Goal: Information Seeking & Learning: Learn about a topic

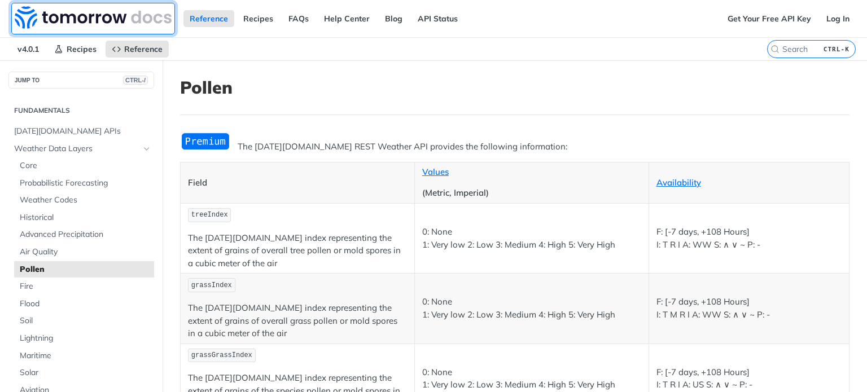
click at [135, 21] on img at bounding box center [93, 17] width 157 height 23
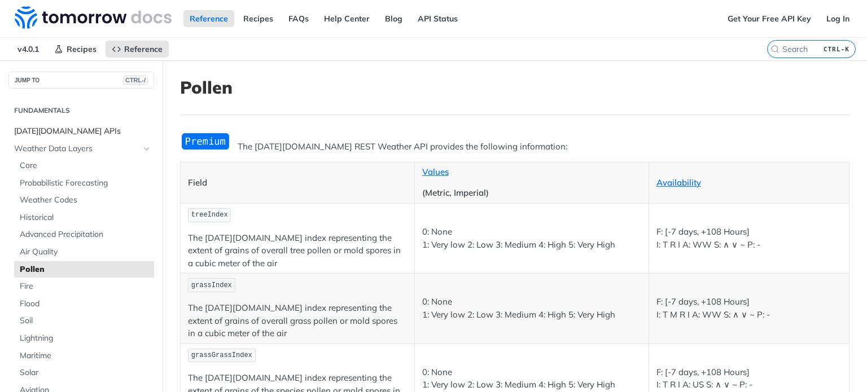
click at [58, 135] on span "[DATE][DOMAIN_NAME] APIs" at bounding box center [82, 131] width 137 height 11
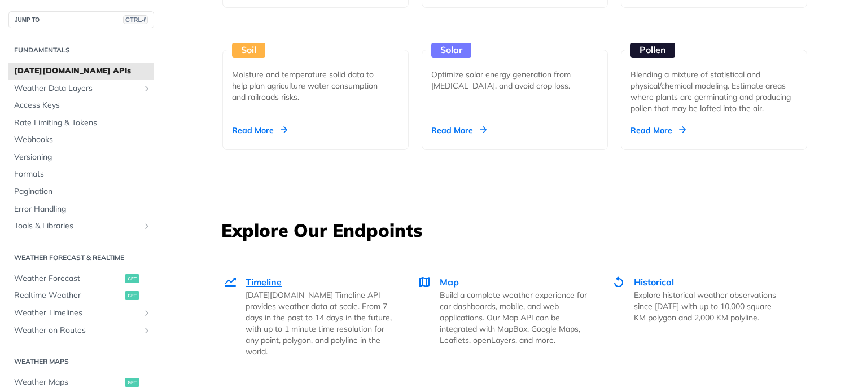
scroll to position [1524, 0]
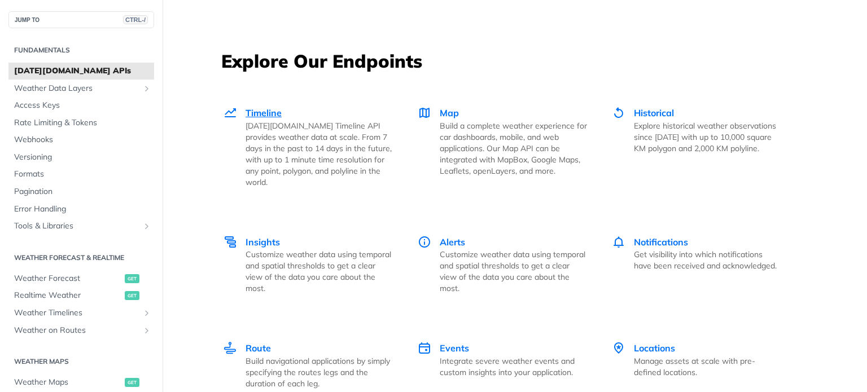
click at [305, 144] on p "[DATE][DOMAIN_NAME] Timeline API provides weather data at scale. From 7 days in…" at bounding box center [319, 154] width 147 height 68
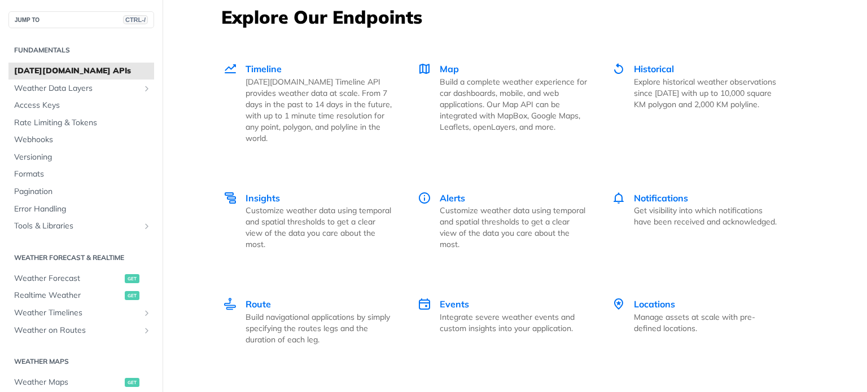
scroll to position [1637, 0]
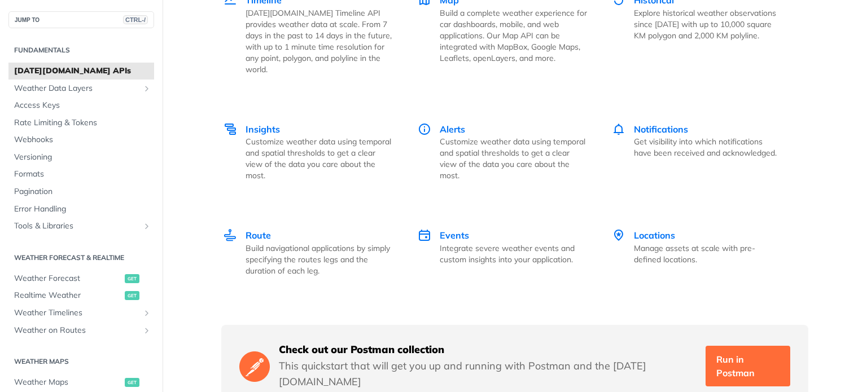
click at [643, 211] on link "Locations Manage assets at scale with pre-defined locations." at bounding box center [696, 252] width 194 height 95
click at [644, 230] on span "Locations" at bounding box center [654, 235] width 41 height 11
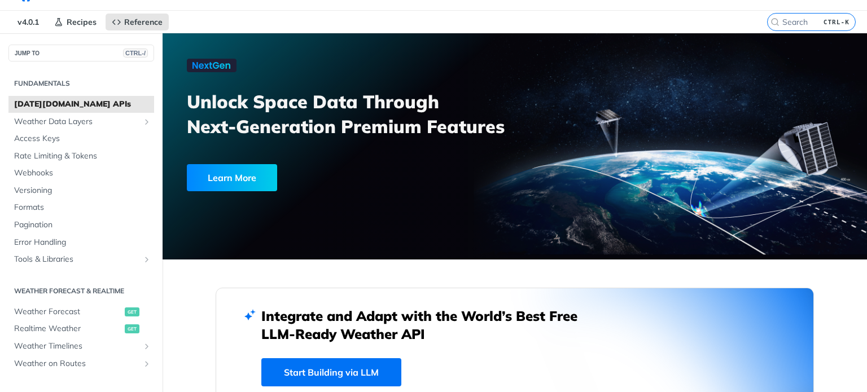
scroll to position [0, 0]
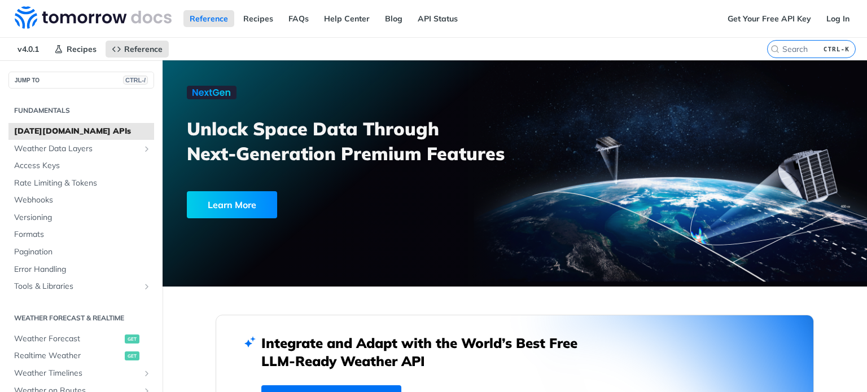
click at [259, 194] on div "Learn More" at bounding box center [232, 204] width 90 height 27
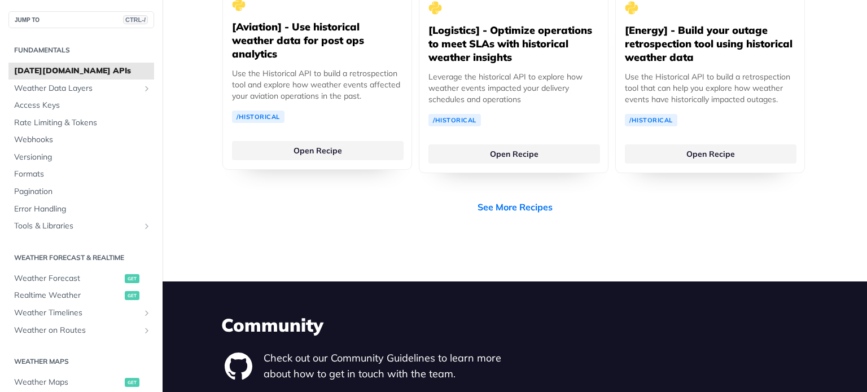
scroll to position [2314, 0]
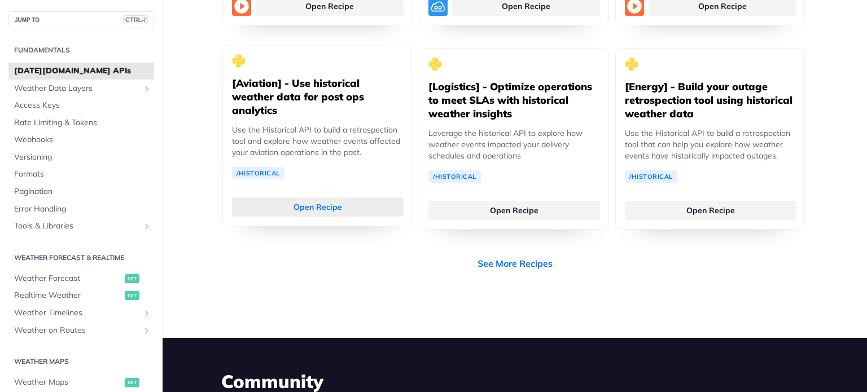
click at [322, 198] on link "Open Recipe" at bounding box center [318, 207] width 172 height 19
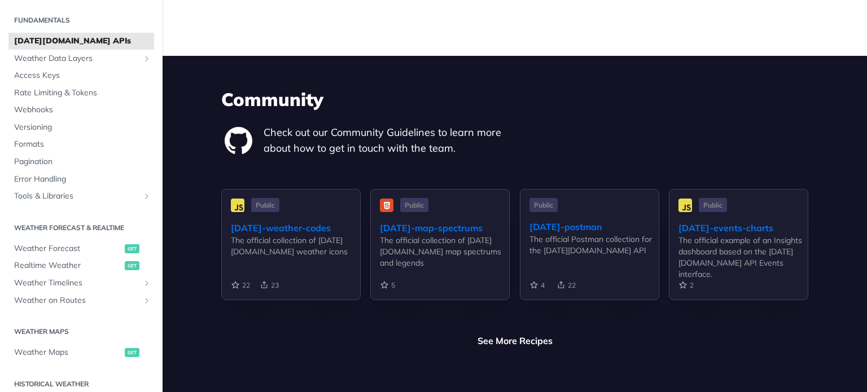
scroll to position [0, 0]
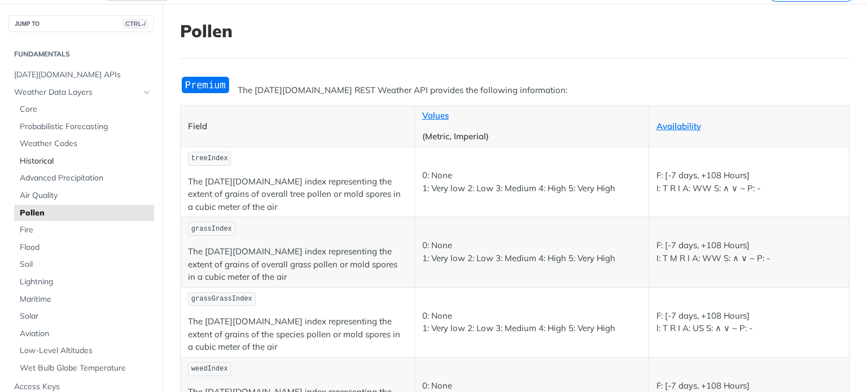
click at [73, 165] on span "Historical" at bounding box center [86, 161] width 132 height 11
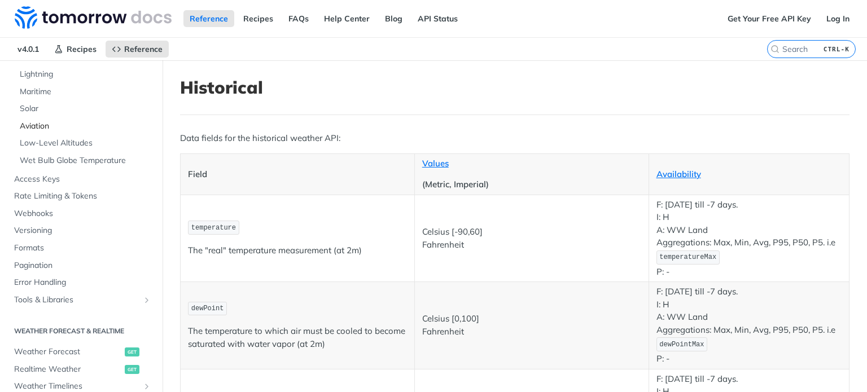
scroll to position [282, 0]
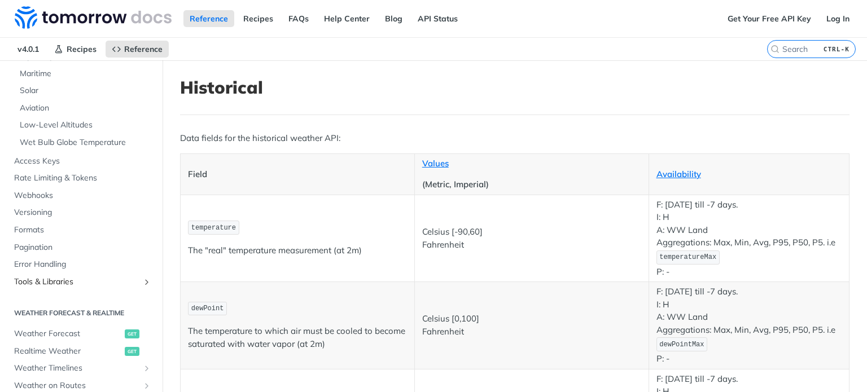
click at [65, 282] on span "Tools & Libraries" at bounding box center [76, 282] width 125 height 11
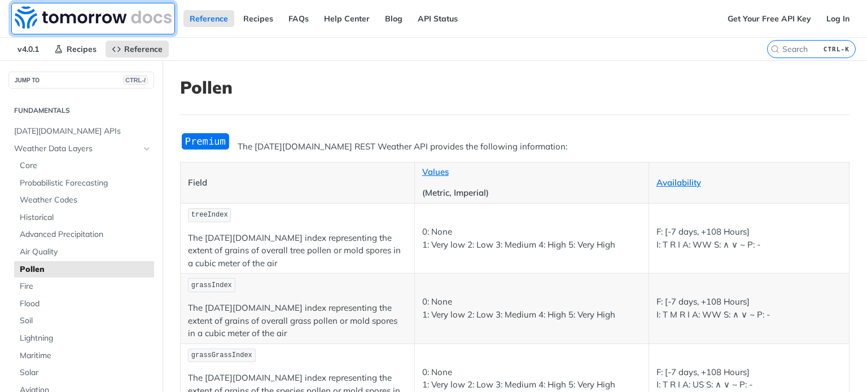
click at [30, 8] on img at bounding box center [93, 17] width 157 height 23
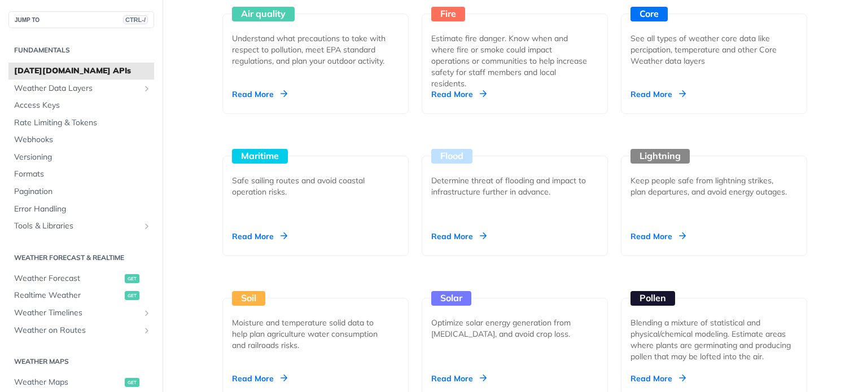
scroll to position [1242, 0]
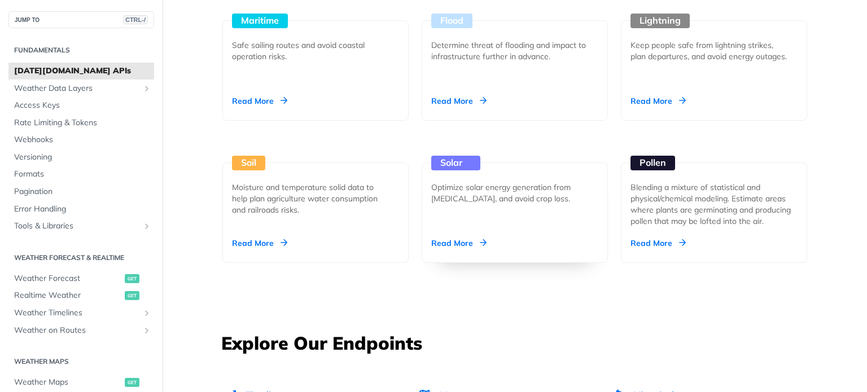
click at [547, 206] on div "Solar Optimize solar energy generation from irradiation, and avoid crop loss. R…" at bounding box center [515, 213] width 186 height 100
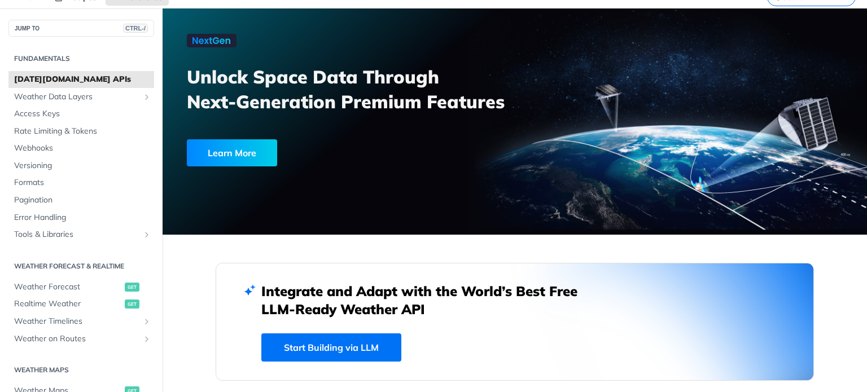
scroll to position [0, 0]
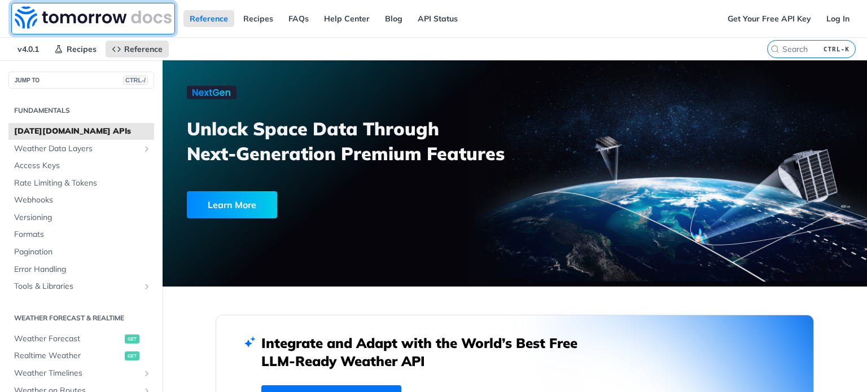
click at [83, 21] on img at bounding box center [93, 17] width 157 height 23
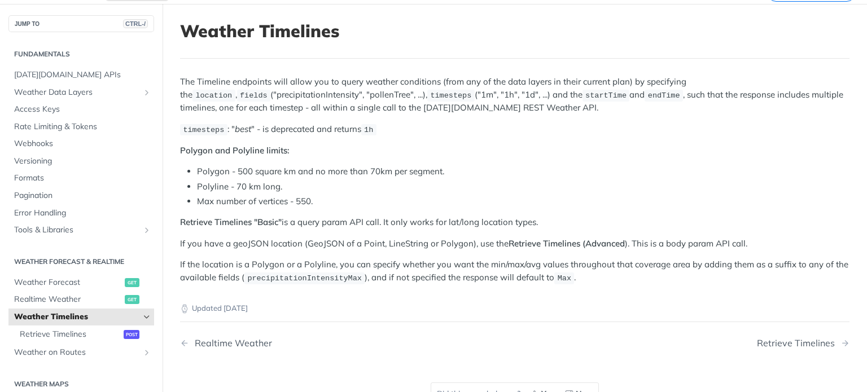
scroll to position [113, 0]
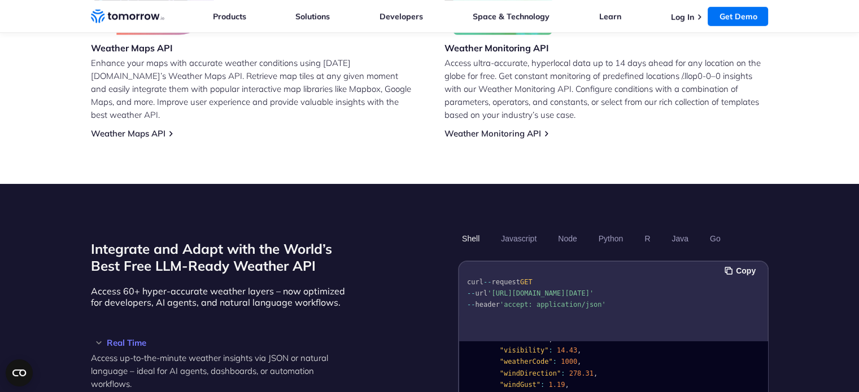
scroll to position [734, 0]
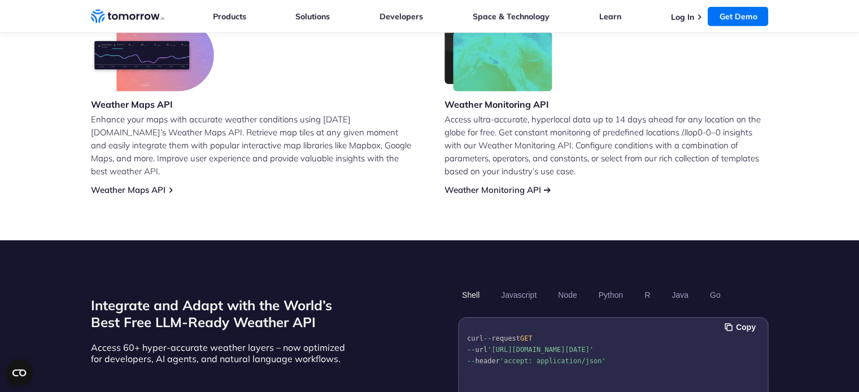
click at [484, 185] on link "Weather Monitoring API" at bounding box center [492, 190] width 97 height 11
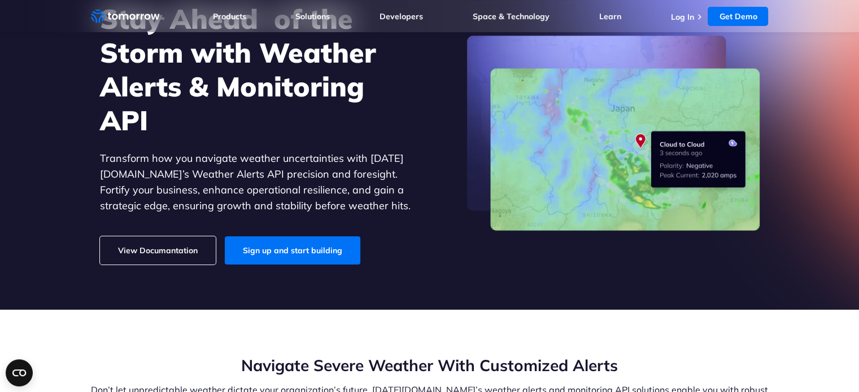
scroll to position [113, 0]
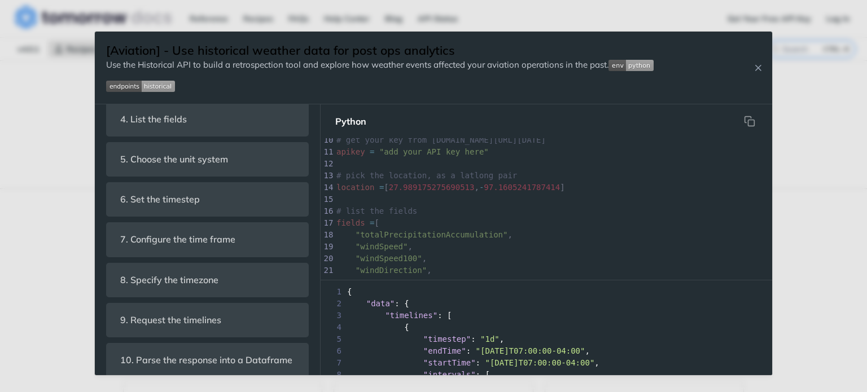
scroll to position [508, 0]
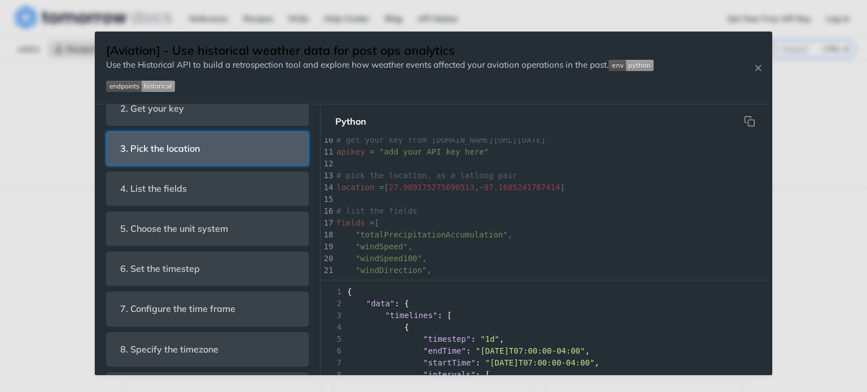
click at [233, 139] on header "3. Pick the location" at bounding box center [208, 148] width 202 height 33
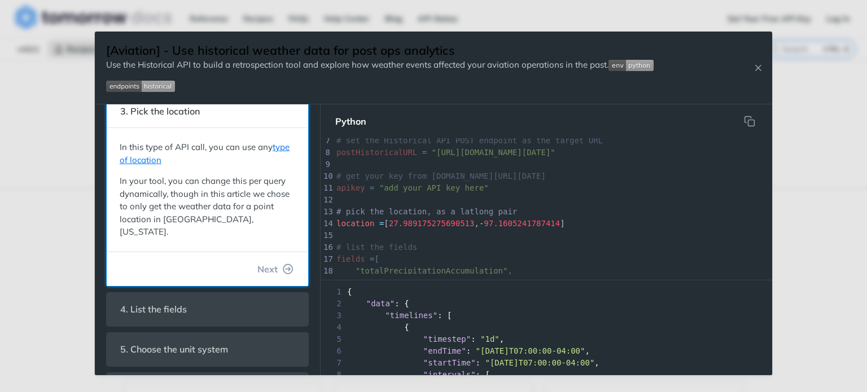
scroll to position [121, 0]
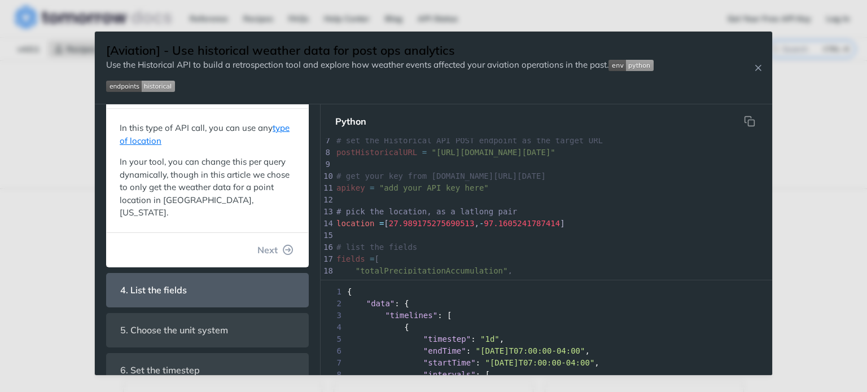
click at [269, 239] on button "Next" at bounding box center [275, 250] width 54 height 23
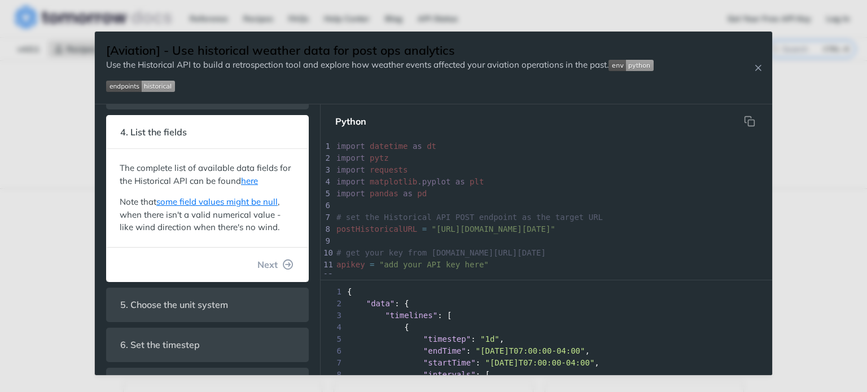
scroll to position [26, 0]
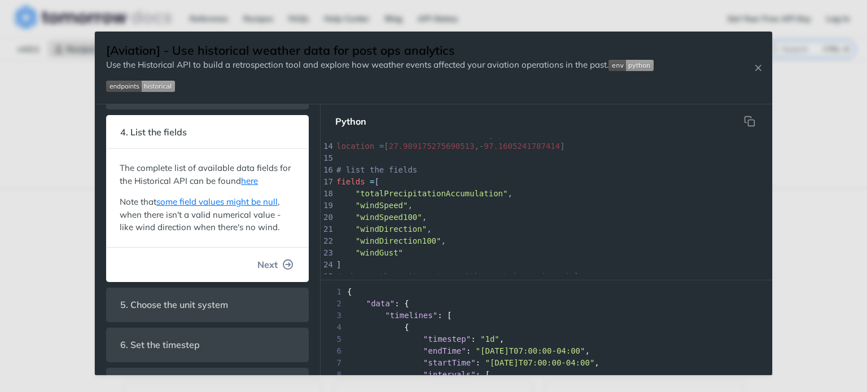
click at [257, 259] on span "Next" at bounding box center [267, 265] width 20 height 14
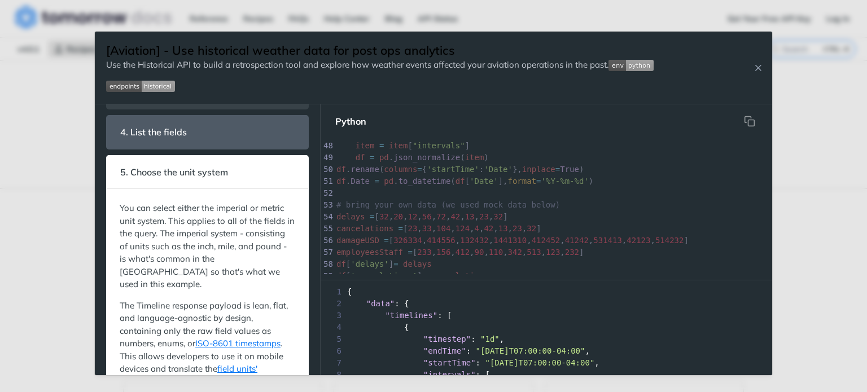
scroll to position [687, 0]
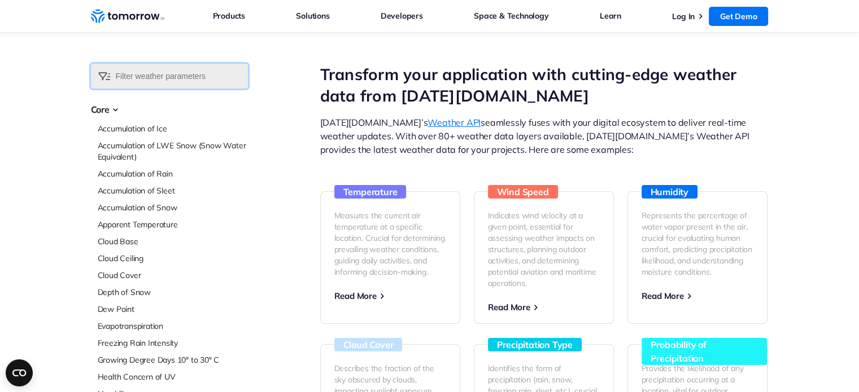
click at [192, 76] on input "text" at bounding box center [169, 76] width 157 height 25
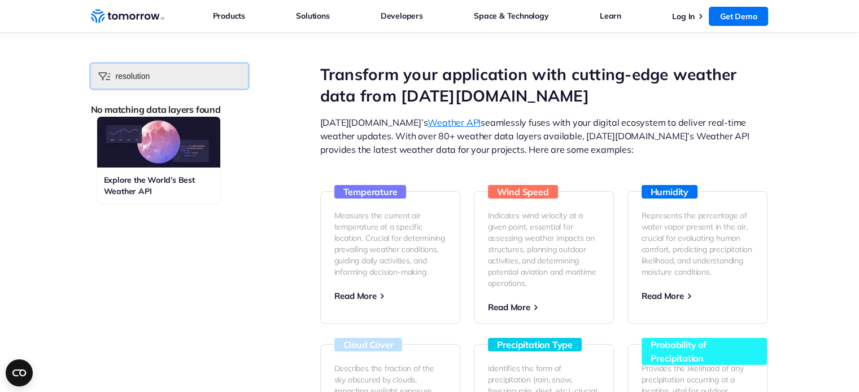
type input "resolution"
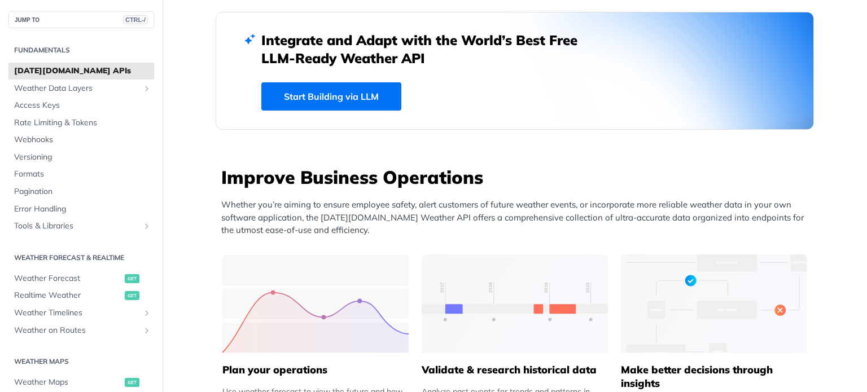
scroll to position [226, 0]
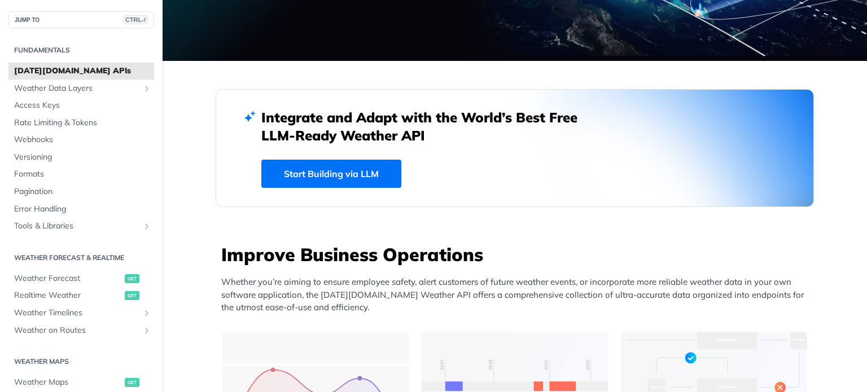
click at [294, 171] on link "Start Building via LLM" at bounding box center [331, 174] width 140 height 28
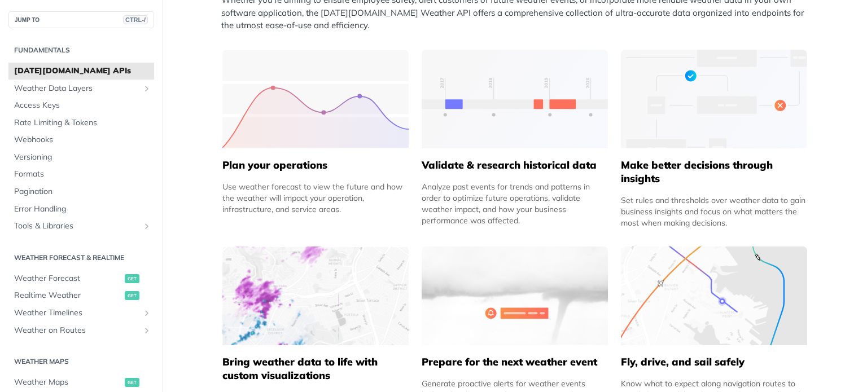
scroll to position [564, 0]
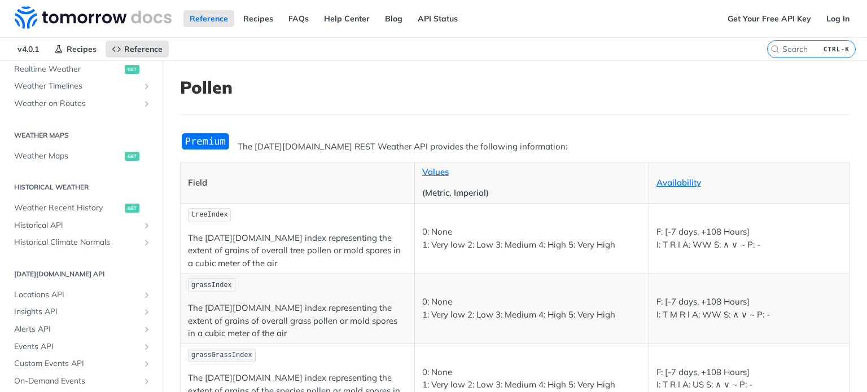
scroll to position [635, 0]
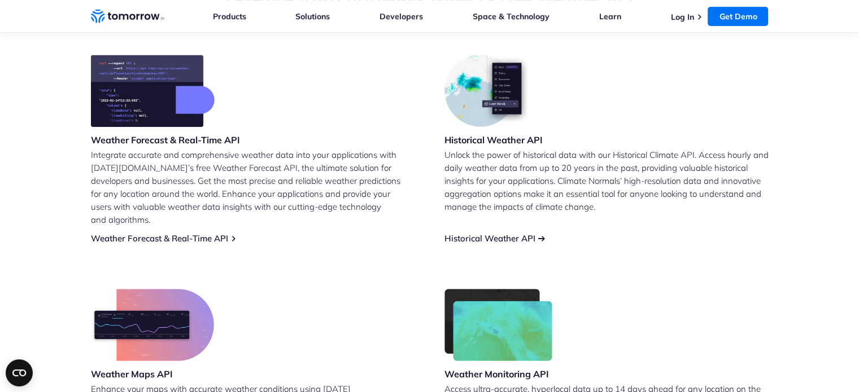
scroll to position [452, 0]
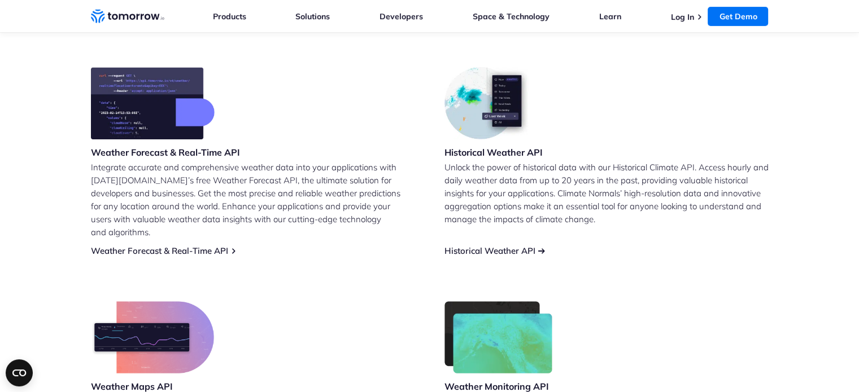
click at [474, 246] on link "Historical Weather API" at bounding box center [489, 251] width 91 height 11
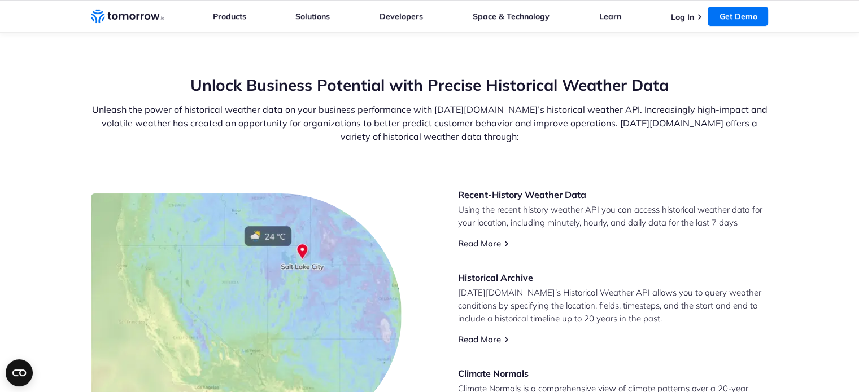
scroll to position [452, 0]
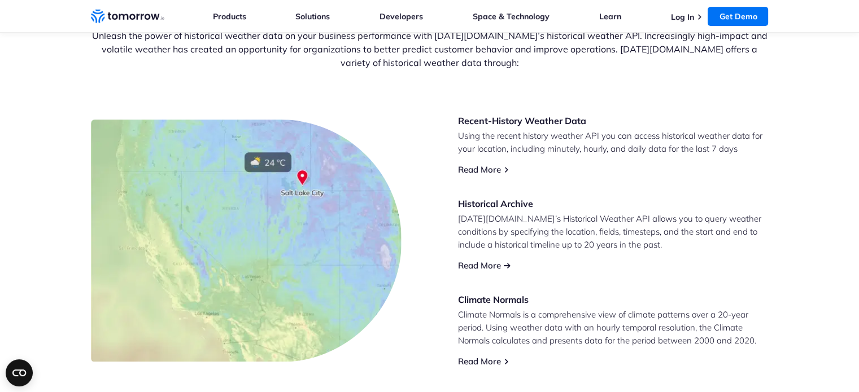
click at [482, 264] on link "Read More" at bounding box center [479, 265] width 43 height 11
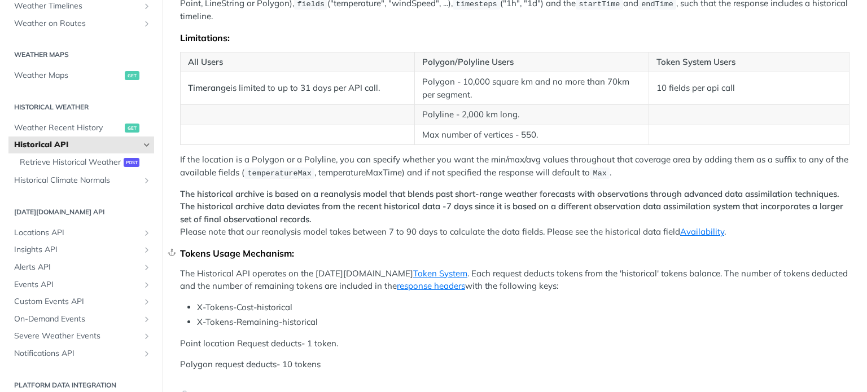
scroll to position [441, 0]
click at [90, 127] on span "Weather Recent History" at bounding box center [68, 127] width 108 height 11
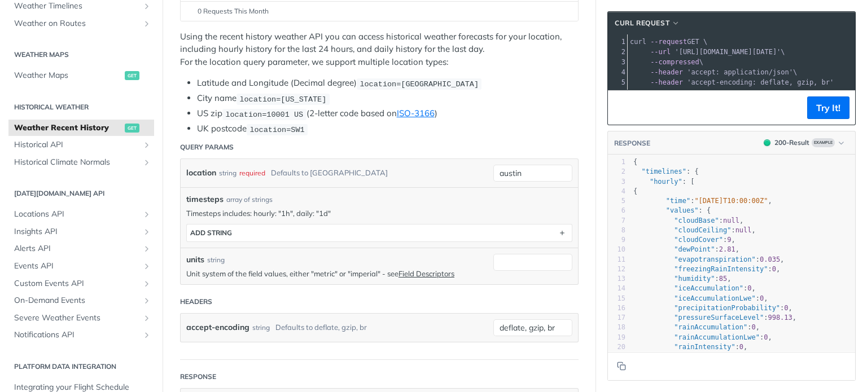
scroll to position [226, 0]
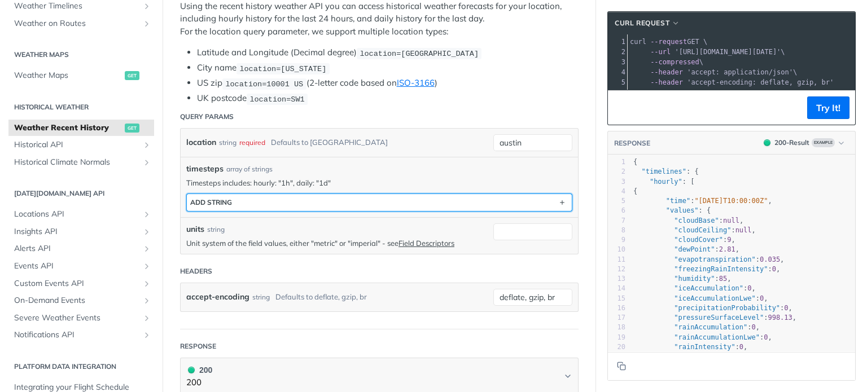
click at [307, 203] on button "ADD string" at bounding box center [379, 202] width 385 height 17
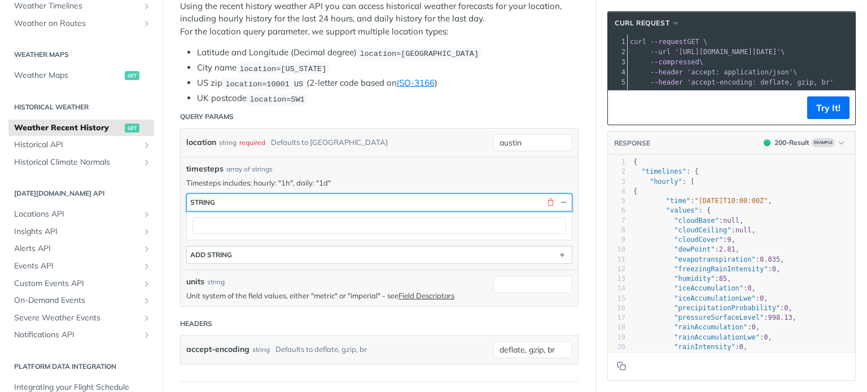
click at [307, 203] on button "string" at bounding box center [379, 202] width 385 height 17
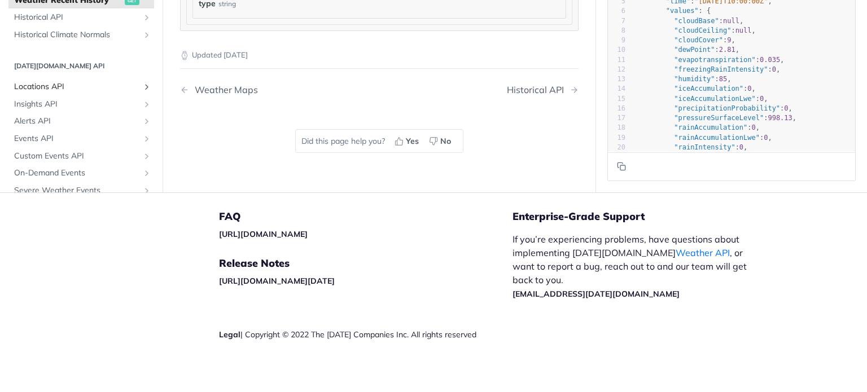
scroll to position [138, 0]
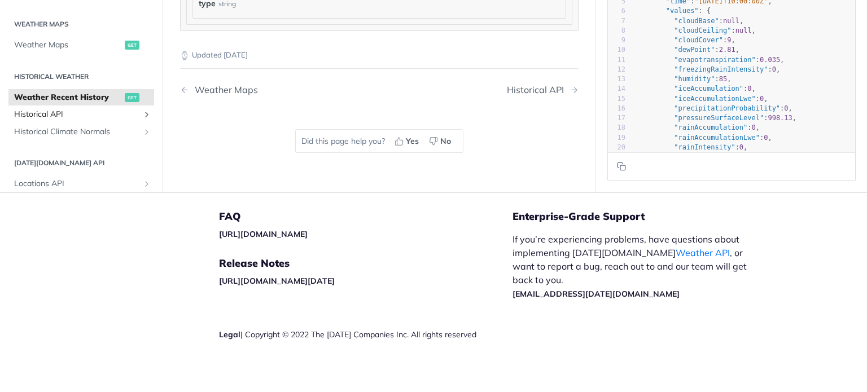
click at [84, 112] on span "Historical API" at bounding box center [76, 114] width 125 height 11
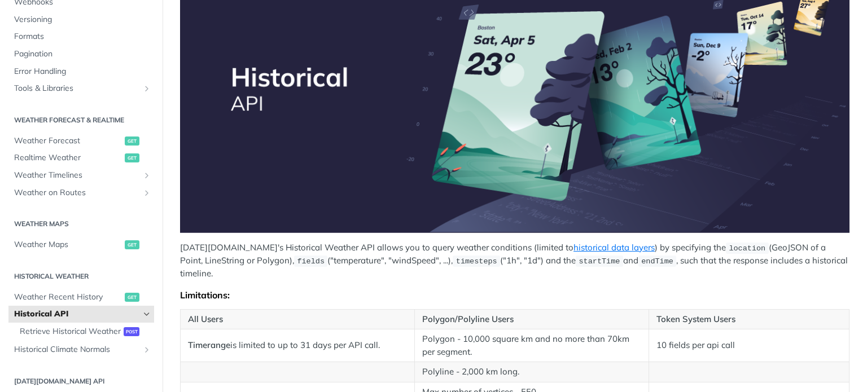
scroll to position [259, 0]
